Goal: Task Accomplishment & Management: Manage account settings

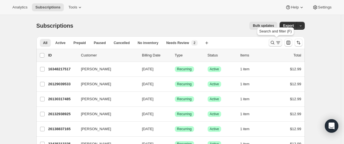
click at [272, 43] on icon "Search and filter results" at bounding box center [273, 43] width 4 height 4
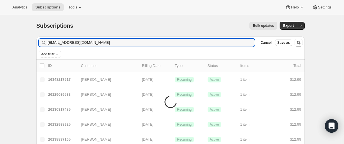
type input "[EMAIL_ADDRESS][DOMAIN_NAME]"
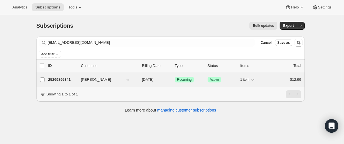
click at [61, 79] on p "25269895341" at bounding box center [62, 80] width 28 height 6
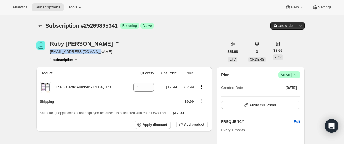
drag, startPoint x: 51, startPoint y: 54, endPoint x: 99, endPoint y: 52, distance: 48.9
click at [99, 52] on div "[PERSON_NAME] [EMAIL_ADDRESS][DOMAIN_NAME] 1 subscription" at bounding box center [130, 51] width 188 height 21
copy span "[EMAIL_ADDRESS][DOMAIN_NAME]"
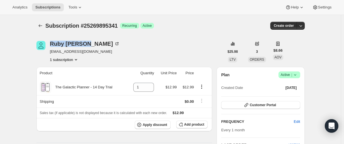
drag, startPoint x: 51, startPoint y: 45, endPoint x: 68, endPoint y: 50, distance: 18.0
click at [87, 44] on div "[PERSON_NAME] [EMAIL_ADDRESS][DOMAIN_NAME] 1 subscription" at bounding box center [130, 51] width 188 height 21
copy div "[PERSON_NAME]"
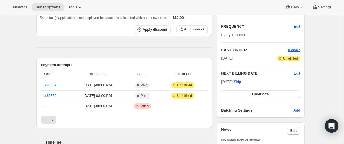
scroll to position [113, 0]
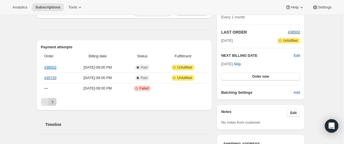
click at [55, 102] on icon "Next" at bounding box center [53, 102] width 6 height 6
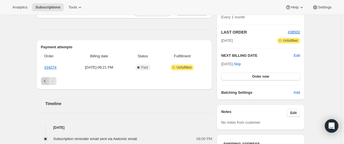
click at [45, 80] on button "Previous" at bounding box center [45, 81] width 8 height 8
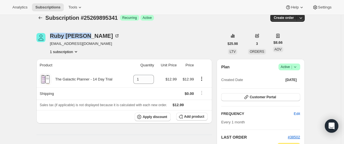
scroll to position [0, 0]
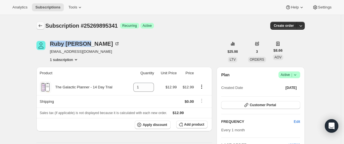
click at [41, 26] on icon "Subscriptions" at bounding box center [41, 26] width 6 height 6
